Goal: Task Accomplishment & Management: Use online tool/utility

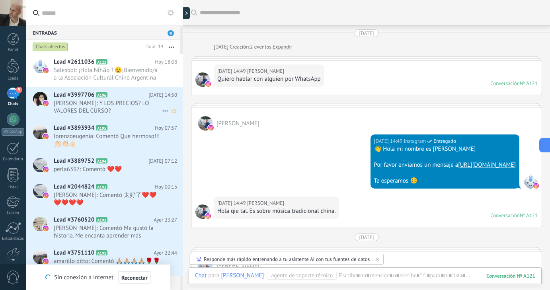
scroll to position [8, 0]
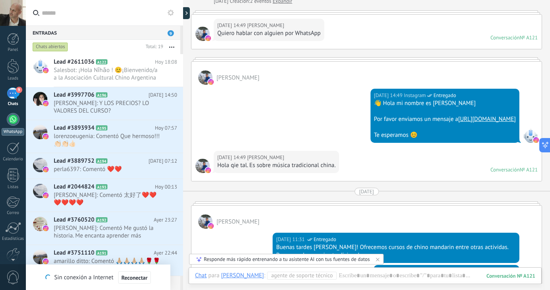
click at [11, 125] on div at bounding box center [13, 119] width 13 height 13
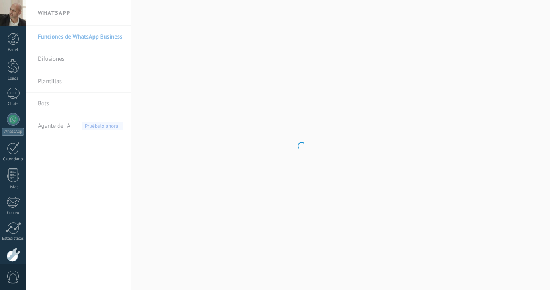
scroll to position [41, 0]
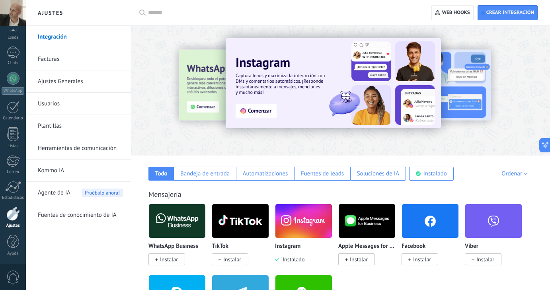
click at [59, 38] on link "Integración" at bounding box center [80, 37] width 85 height 22
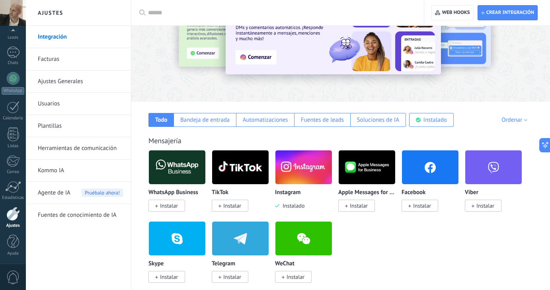
scroll to position [0, 0]
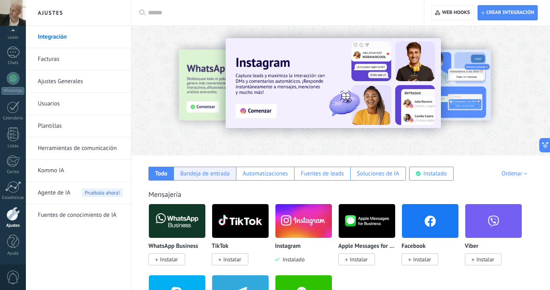
click at [214, 177] on div "Bandeja de entrada" at bounding box center [204, 174] width 49 height 8
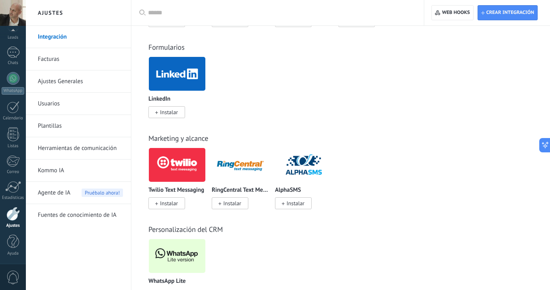
scroll to position [525, 0]
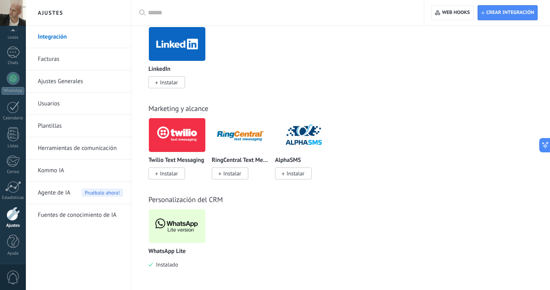
click at [179, 227] on img at bounding box center [177, 226] width 57 height 39
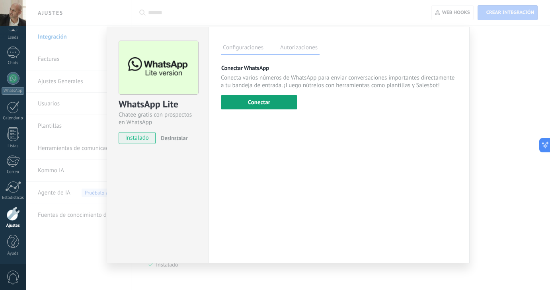
click at [267, 102] on button "Conectar" at bounding box center [259, 102] width 76 height 14
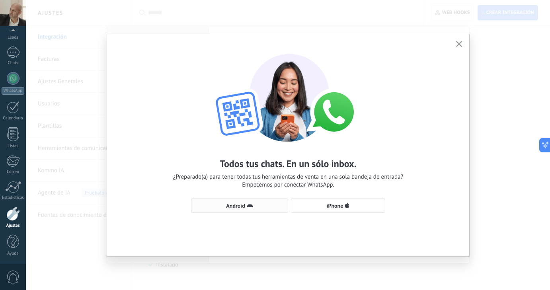
click at [242, 208] on span "Android" at bounding box center [235, 206] width 19 height 6
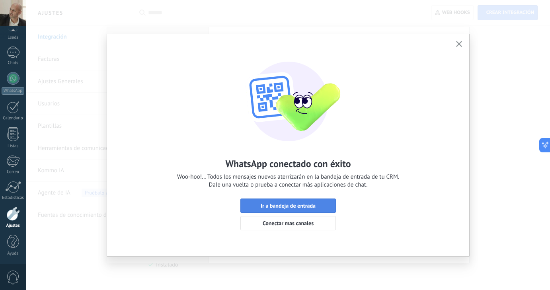
click at [314, 208] on span "Ir a bandeja de entrada" at bounding box center [288, 206] width 55 height 6
